Goal: Task Accomplishment & Management: Complete application form

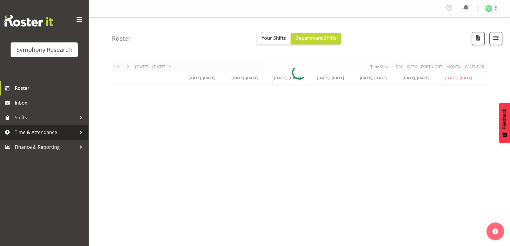
click at [70, 136] on span "Time & Attendance" at bounding box center [46, 132] width 62 height 9
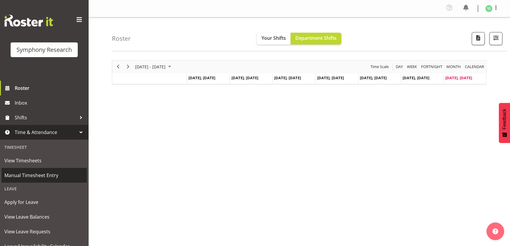
click at [63, 171] on span "Manual Timesheet Entry" at bounding box center [43, 175] width 79 height 9
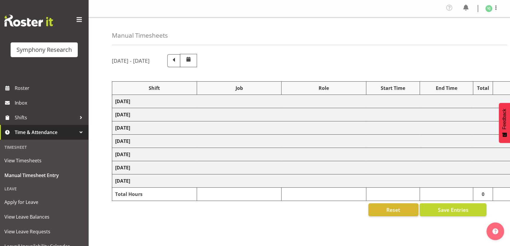
select select "4583"
select select "760"
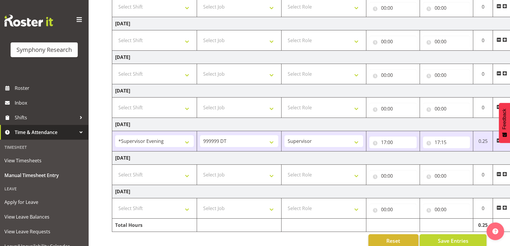
scroll to position [120, 0]
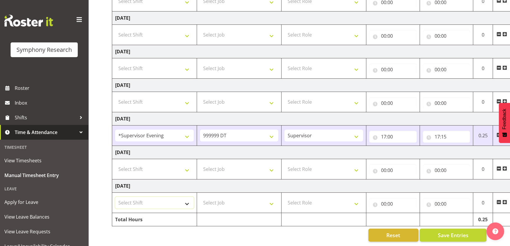
click at [182, 197] on select "Select Shift !!Weekend Residential (Roster IT Shift Label) *Business 9/10am ~ 4…" at bounding box center [154, 203] width 79 height 12
select select "19170"
click at [115, 197] on select "Select Shift !!Weekend Residential (Roster IT Shift Label) *Business 9/10am ~ 4…" at bounding box center [154, 203] width 79 height 12
click at [261, 198] on select "Select Job 550060 IF Admin 553492 World Poll Aus Wave 2 Main 2025 553493 World …" at bounding box center [239, 203] width 79 height 12
select select "760"
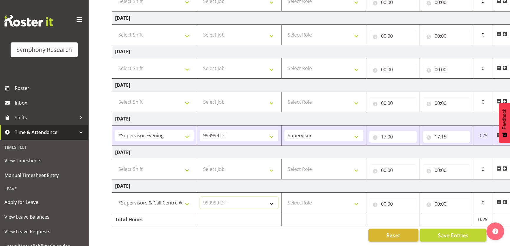
click at [200, 197] on select "Select Job 550060 IF Admin 553492 World Poll Aus Wave 2 Main 2025 553493 World …" at bounding box center [239, 203] width 79 height 12
click at [329, 197] on select "Select Role Supervisor Briefing" at bounding box center [323, 203] width 79 height 12
select select "45"
click at [284, 197] on select "Select Role Supervisor Briefing" at bounding box center [323, 203] width 79 height 12
click at [387, 199] on input "00:00" at bounding box center [392, 204] width 47 height 12
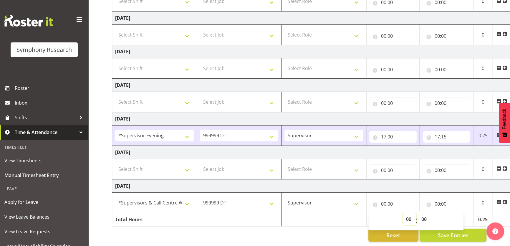
click at [407, 213] on select "00 01 02 03 04 05 06 07 08 09 10 11 12 13 14 15 16 17 18 19 20 21 22 23" at bounding box center [409, 219] width 13 height 12
select select "12"
click at [403, 213] on select "00 01 02 03 04 05 06 07 08 09 10 11 12 13 14 15 16 17 18 19 20 21 22 23" at bounding box center [409, 219] width 13 height 12
type input "12:00"
click at [437, 201] on input "00:00" at bounding box center [446, 204] width 47 height 12
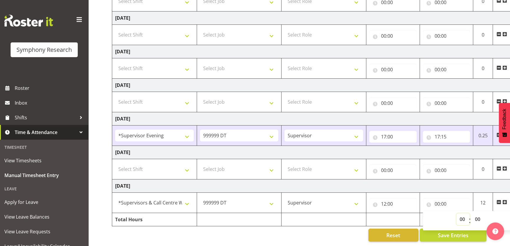
click at [459, 213] on select "00 01 02 03 04 05 06 07 08 09 10 11 12 13 14 15 16 17 18 19 20 21 22 23" at bounding box center [462, 219] width 13 height 12
select select "12"
click at [456, 213] on select "00 01 02 03 04 05 06 07 08 09 10 11 12 13 14 15 16 17 18 19 20 21 22 23" at bounding box center [462, 219] width 13 height 12
type input "12:00"
click at [473, 213] on select "00 01 02 03 04 05 06 07 08 09 10 11 12 13 14 15 16 17 18 19 20 21 22 23 24 25 2…" at bounding box center [478, 219] width 13 height 12
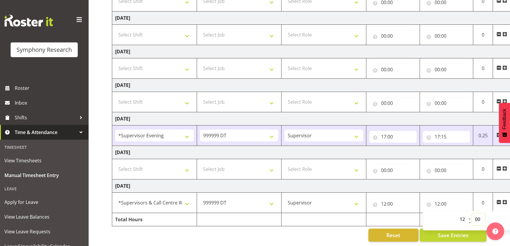
select select "45"
click at [472, 213] on select "00 01 02 03 04 05 06 07 08 09 10 11 12 13 14 15 16 17 18 19 20 21 22 23 24 25 2…" at bounding box center [478, 219] width 13 height 12
type input "12:45"
click at [436, 232] on button "Save Entries" at bounding box center [453, 234] width 67 height 13
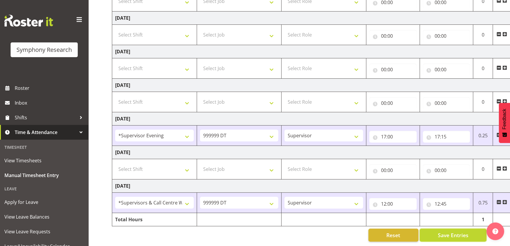
scroll to position [0, 0]
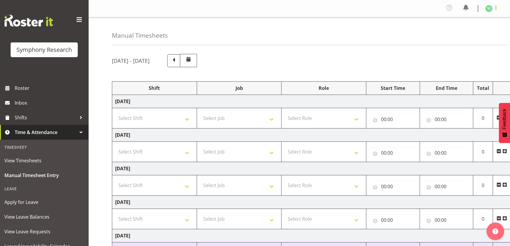
click at [494, 7] on span at bounding box center [495, 7] width 7 height 7
click at [462, 32] on link "Log Out" at bounding box center [471, 32] width 57 height 11
